Goal: Task Accomplishment & Management: Use online tool/utility

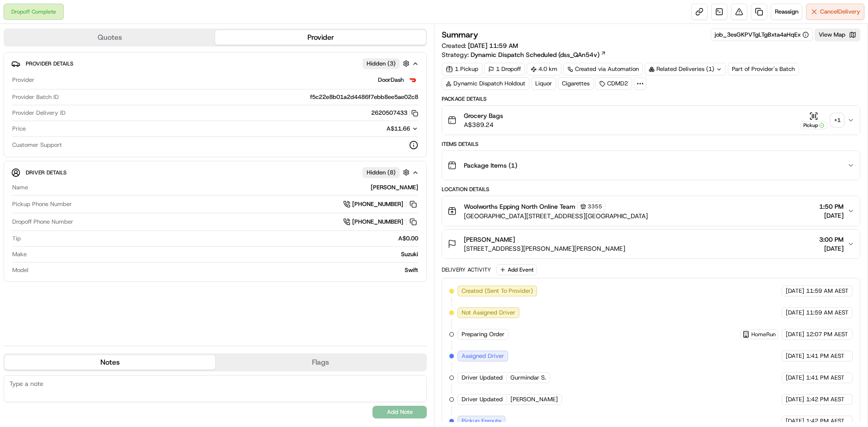
click at [711, 64] on div "Related Deliveries (1)" at bounding box center [685, 69] width 81 height 13
click at [696, 103] on span "269829367" at bounding box center [703, 105] width 33 height 8
click at [777, 13] on span "Reassign" at bounding box center [787, 12] width 24 height 8
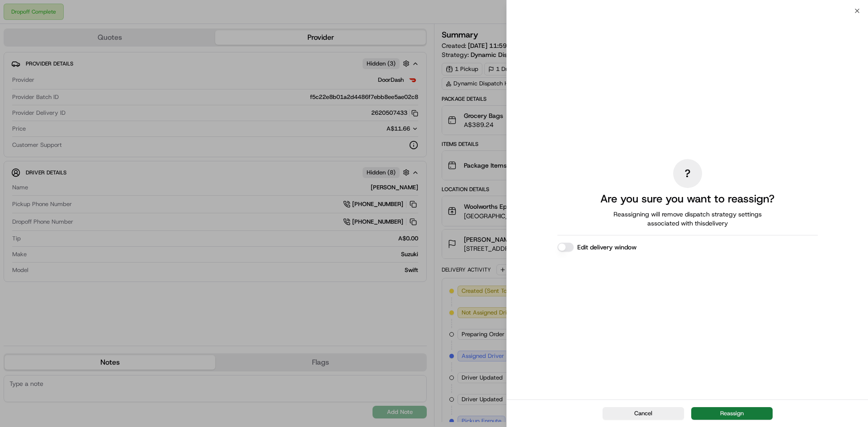
click at [741, 412] on button "Reassign" at bounding box center [732, 414] width 81 height 13
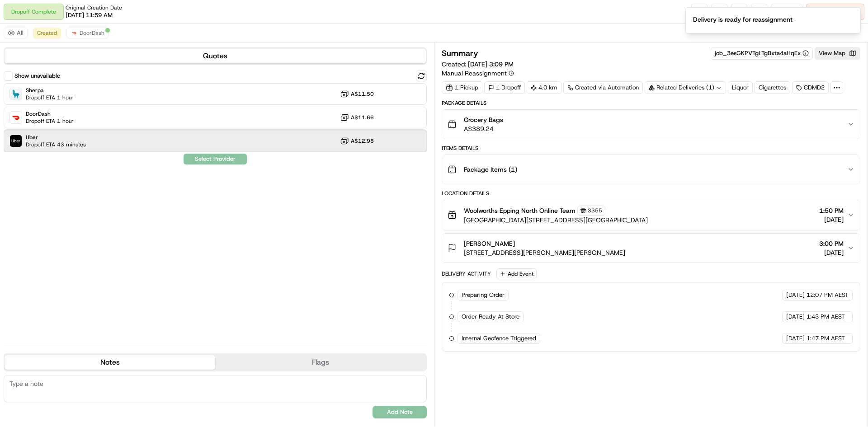
click at [237, 140] on div "Uber Dropoff ETA 43 minutes A$12.98" at bounding box center [215, 141] width 423 height 22
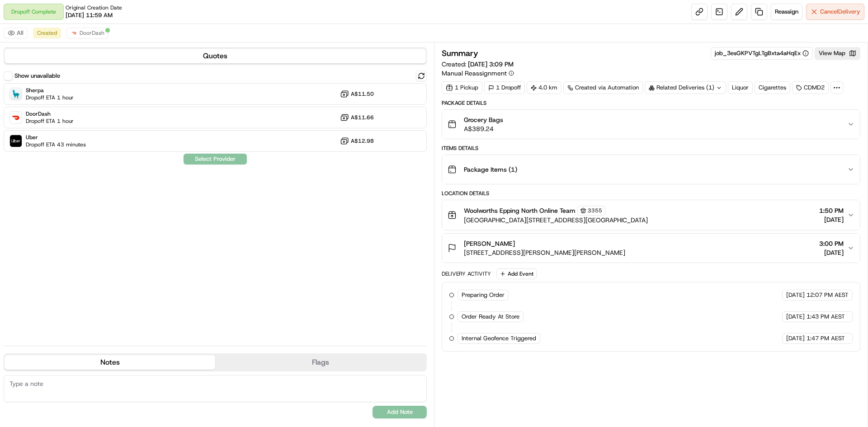
click at [212, 158] on div "Show unavailable Sherpa Dropoff ETA 1 hour A$11.50 DoorDash Dropoff ETA 1 hour …" at bounding box center [215, 205] width 423 height 268
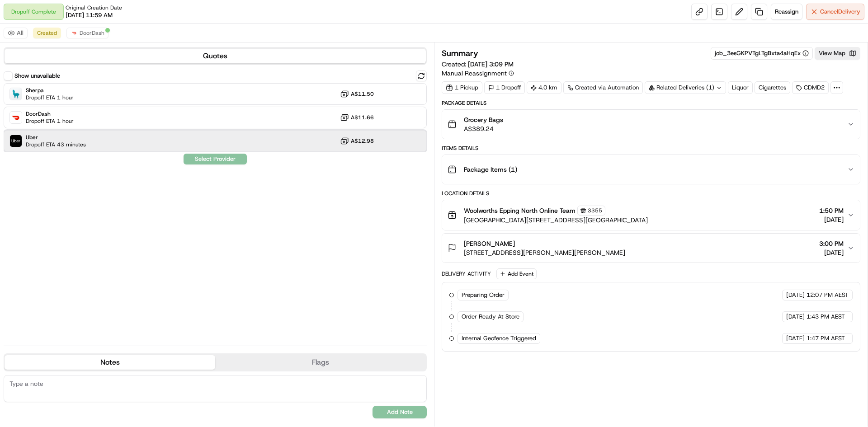
click at [221, 144] on div "Uber Dropoff ETA 43 minutes A$12.98" at bounding box center [215, 141] width 423 height 22
click at [218, 159] on button "Assign Provider" at bounding box center [215, 159] width 64 height 11
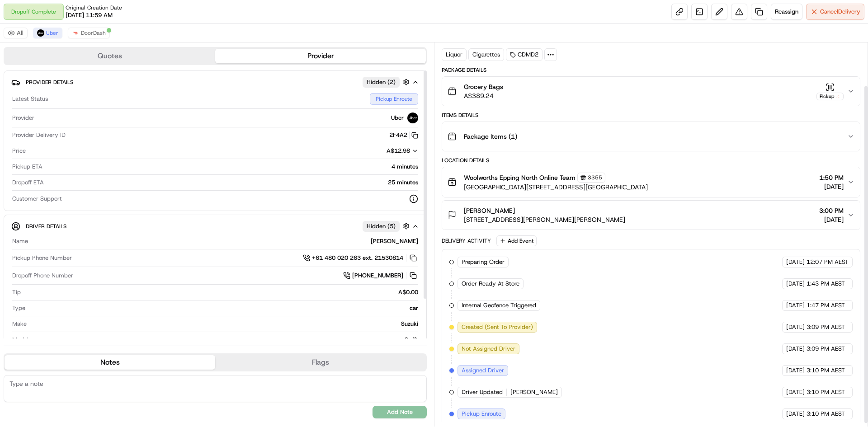
scroll to position [52, 0]
